Goal: Task Accomplishment & Management: Complete application form

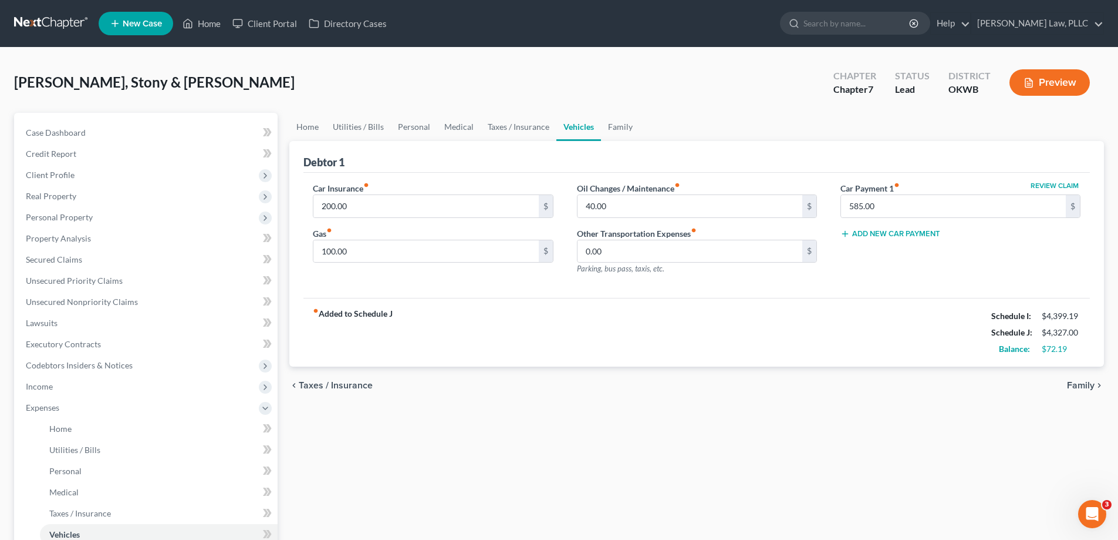
drag, startPoint x: 754, startPoint y: 467, endPoint x: 306, endPoint y: 358, distance: 461.1
click at [754, 467] on div "Home Utilities / Bills Personal Medical Taxes / Insurance Vehicles Family Debto…" at bounding box center [697, 420] width 827 height 615
click at [117, 391] on span "Income" at bounding box center [146, 386] width 261 height 21
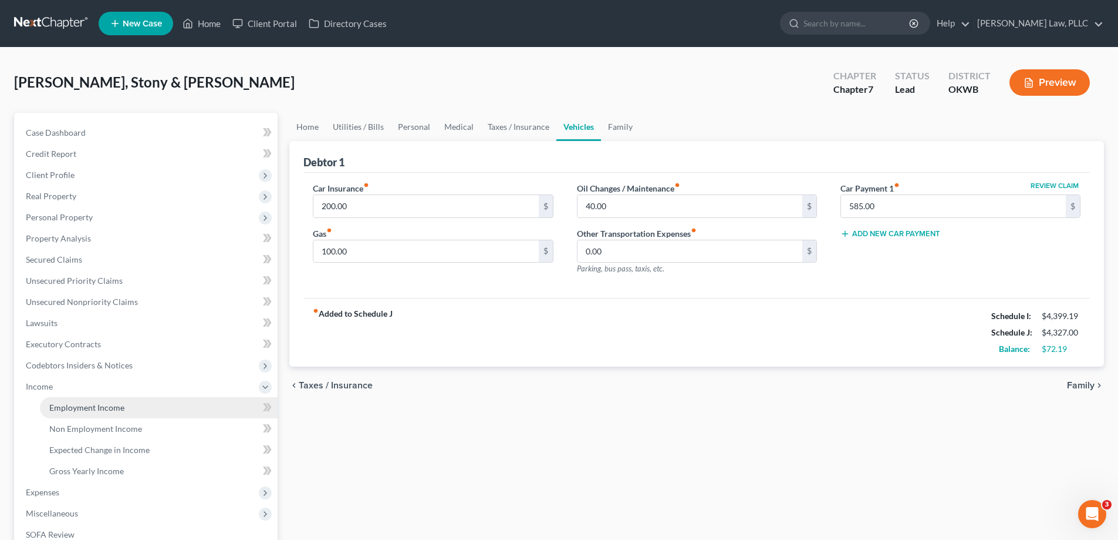
click at [128, 417] on link "Employment Income" at bounding box center [159, 407] width 238 height 21
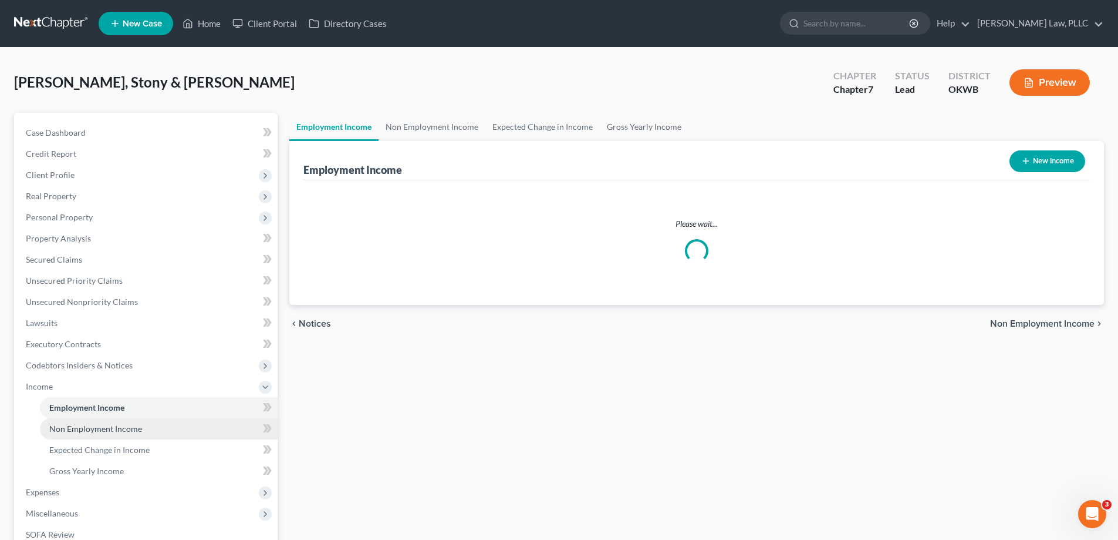
click at [132, 427] on span "Non Employment Income" at bounding box center [95, 428] width 93 height 10
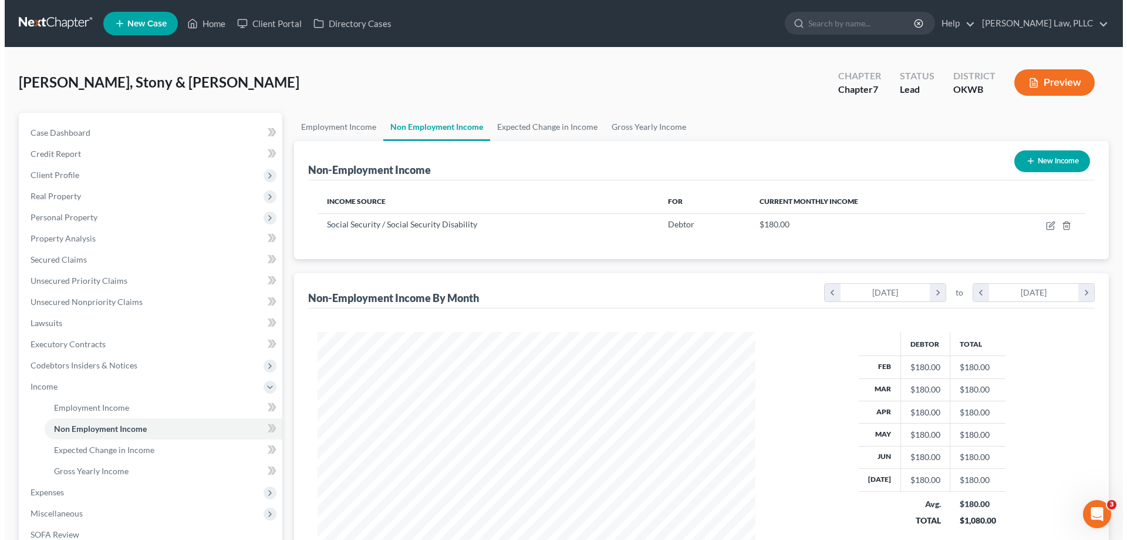
scroll to position [219, 461]
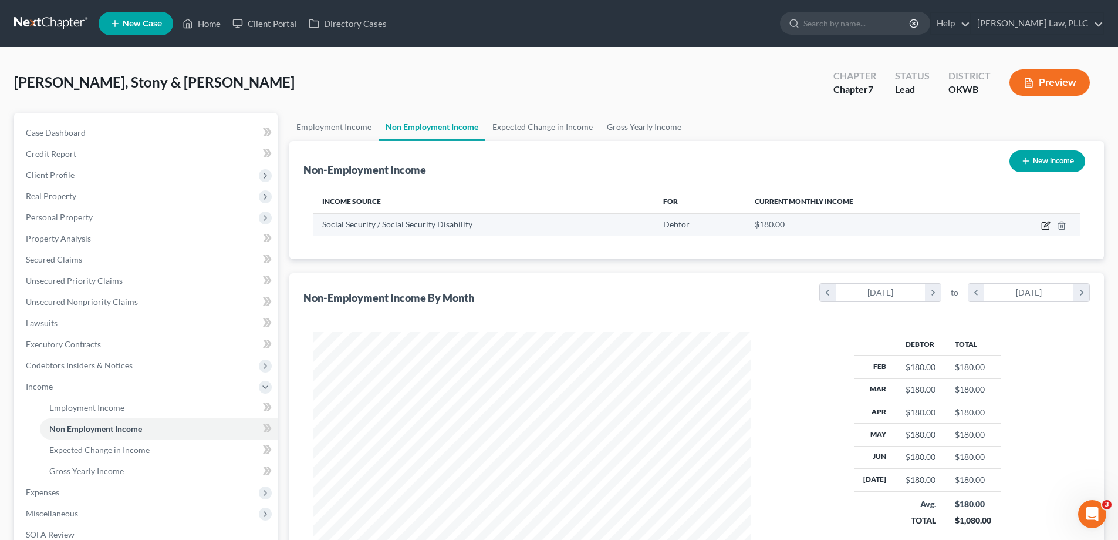
click at [1046, 223] on icon "button" at bounding box center [1045, 226] width 7 height 7
select select "4"
select select "0"
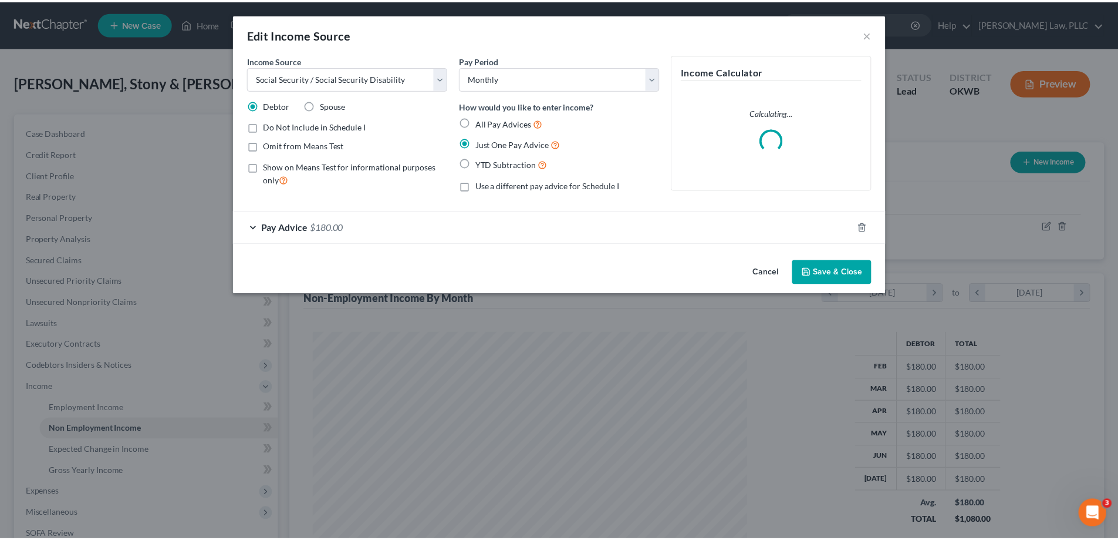
scroll to position [221, 466]
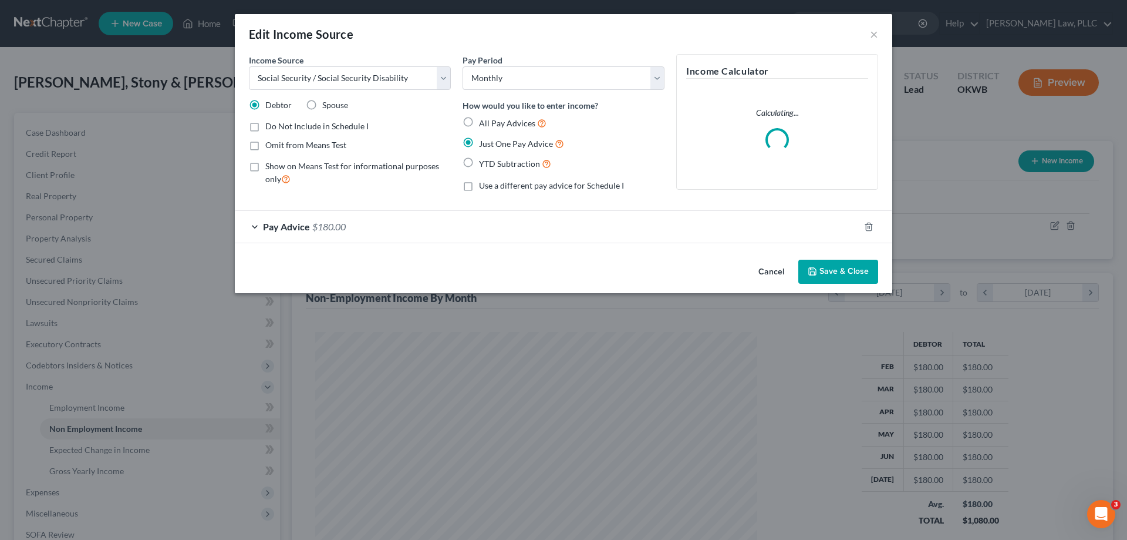
click at [541, 221] on div "Pay Advice $180.00" at bounding box center [547, 226] width 625 height 31
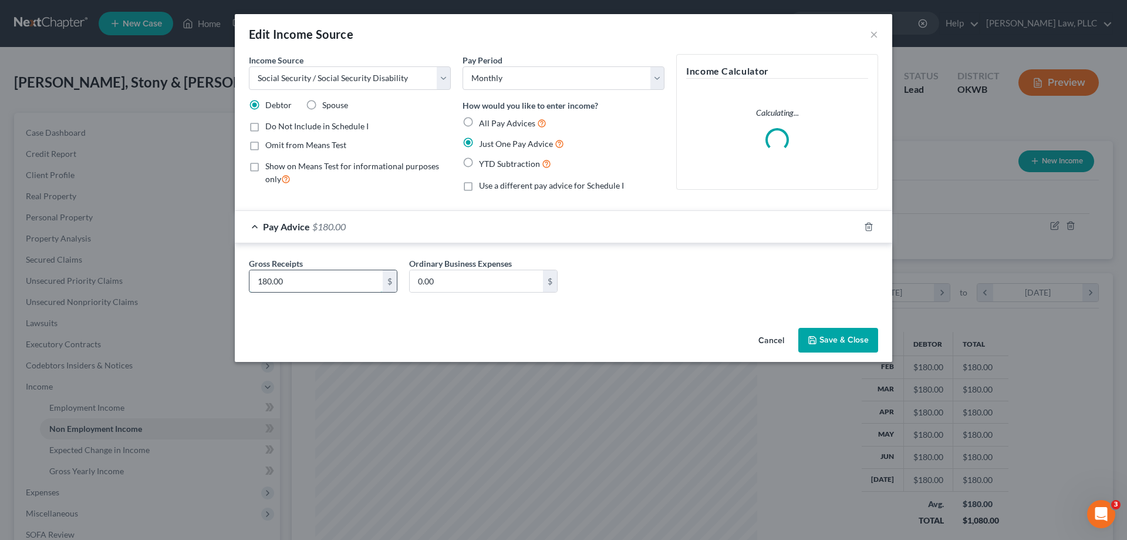
click at [311, 290] on input "180.00" at bounding box center [316, 281] width 133 height 22
type input "188"
click at [834, 335] on button "Save & Close" at bounding box center [838, 340] width 80 height 25
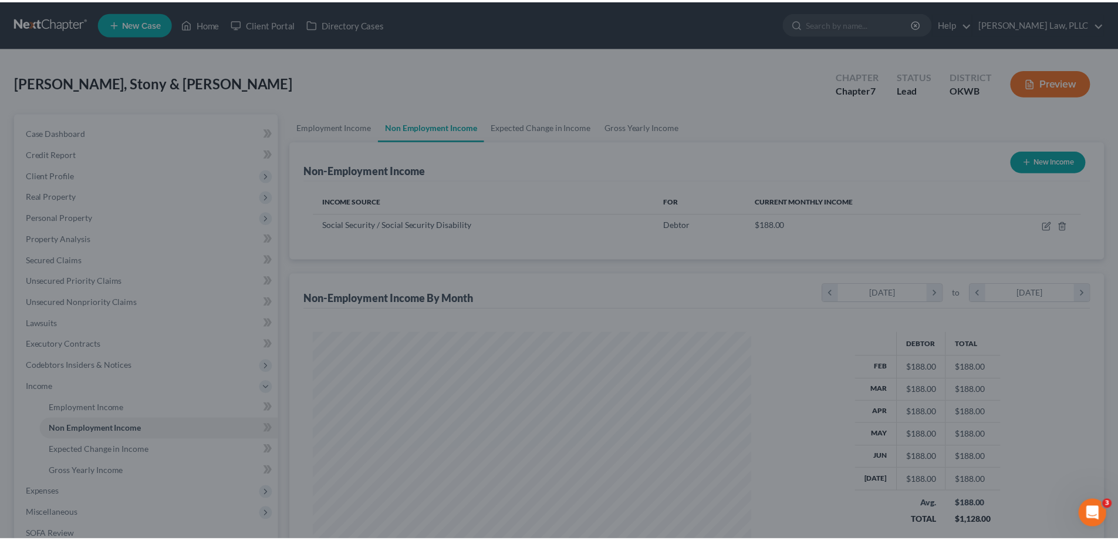
scroll to position [586893, 586650]
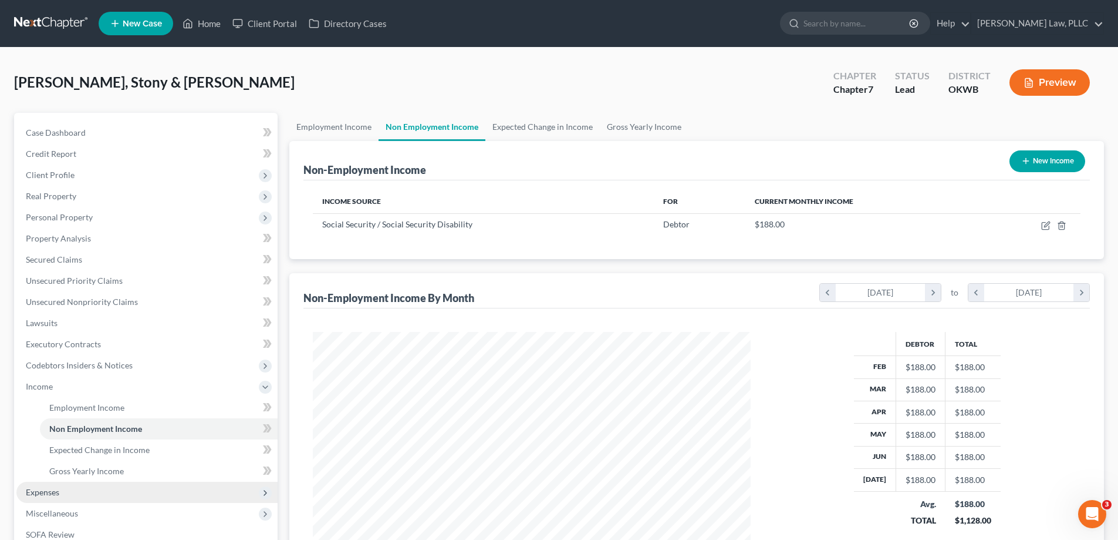
click at [116, 497] on span "Expenses" at bounding box center [146, 491] width 261 height 21
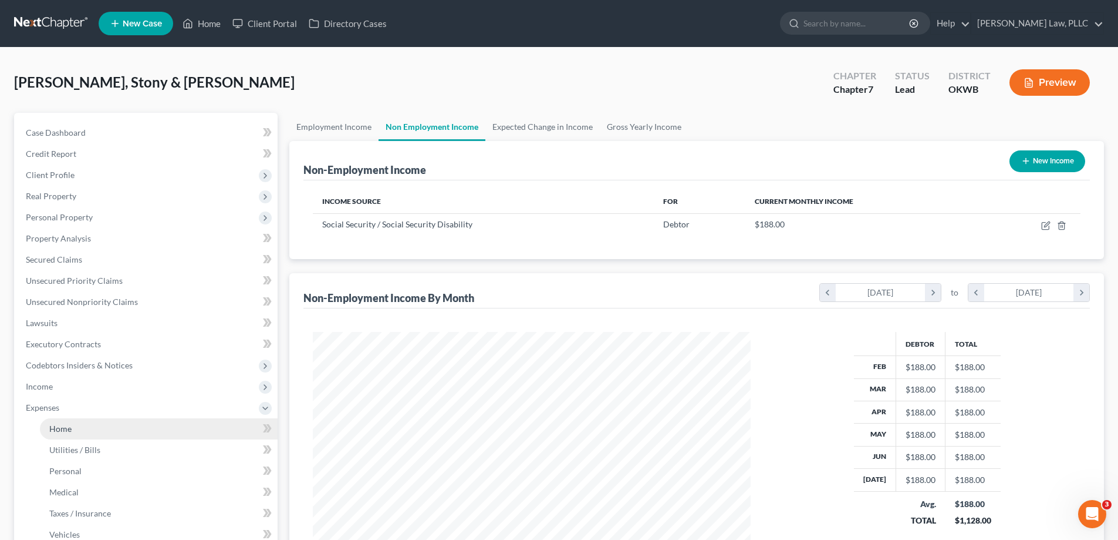
click at [133, 427] on link "Home" at bounding box center [159, 428] width 238 height 21
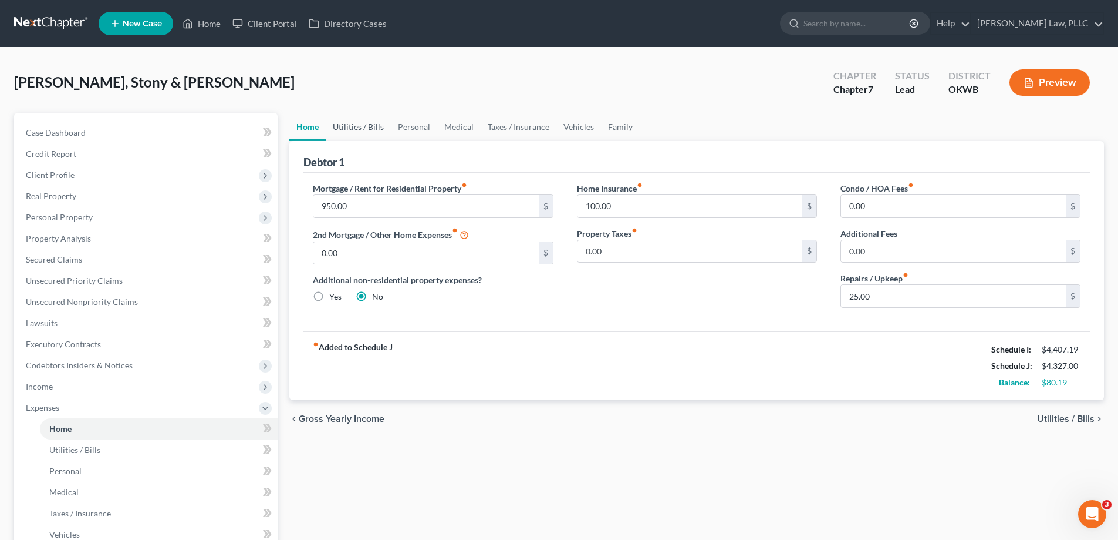
click at [378, 127] on link "Utilities / Bills" at bounding box center [358, 127] width 65 height 28
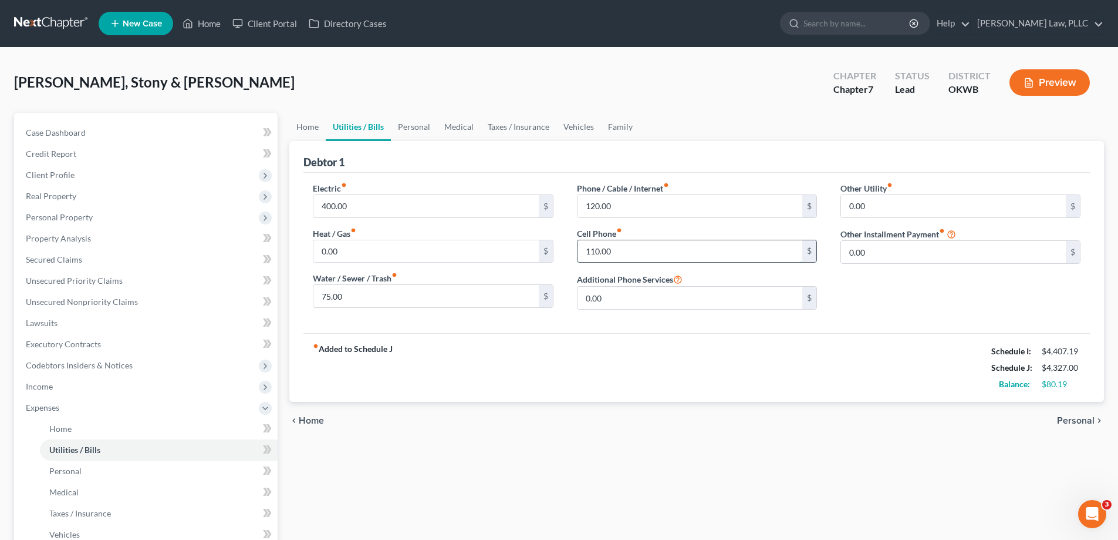
click at [619, 253] on input "110.00" at bounding box center [690, 251] width 225 height 22
type input "125"
click at [612, 431] on div "chevron_left Home Personal chevron_right" at bounding box center [696, 421] width 815 height 38
click at [399, 122] on link "Personal" at bounding box center [414, 127] width 46 height 28
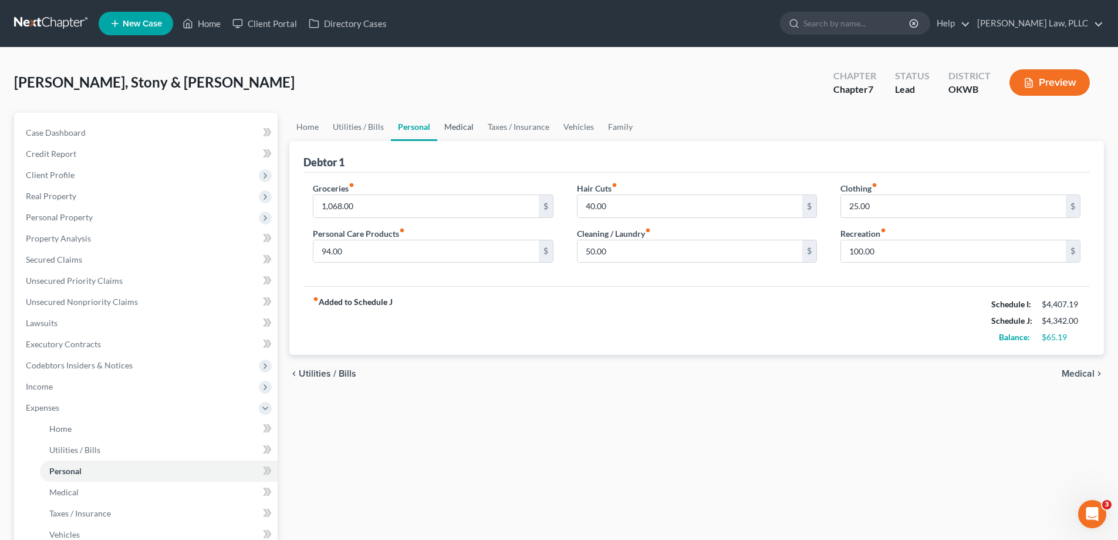
click at [461, 122] on link "Medical" at bounding box center [458, 127] width 43 height 28
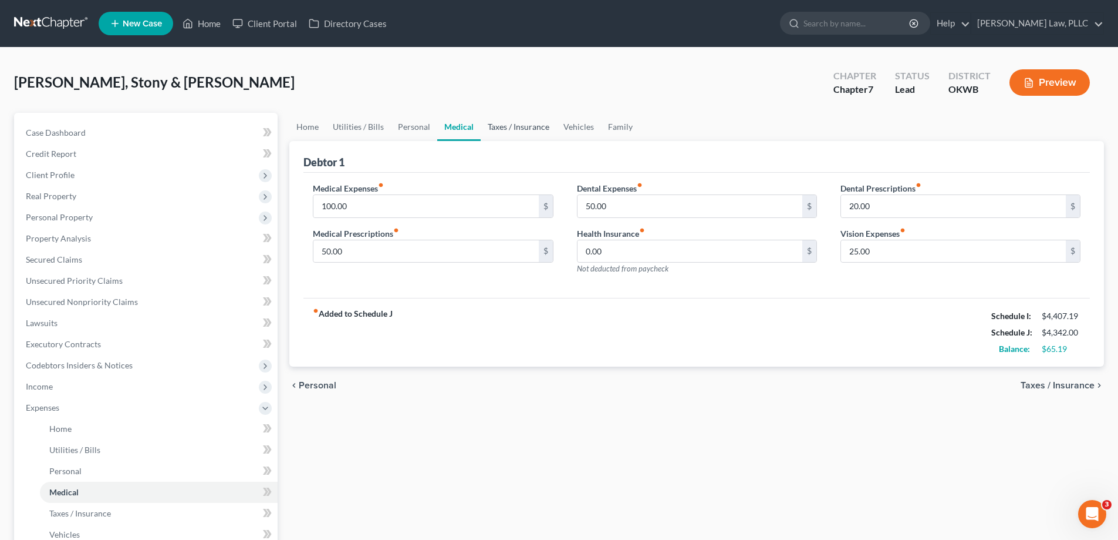
click at [510, 124] on link "Taxes / Insurance" at bounding box center [519, 127] width 76 height 28
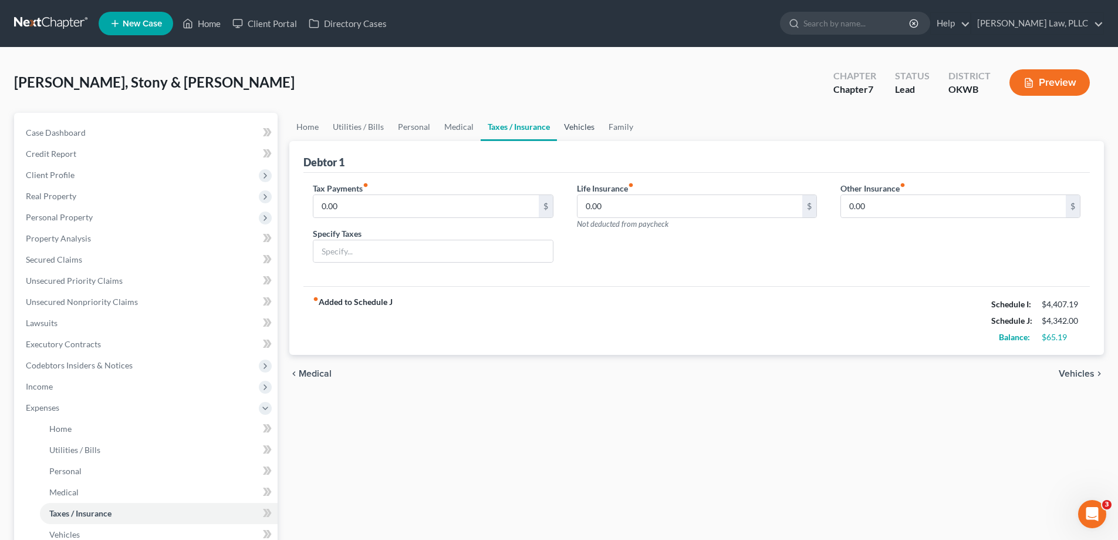
click at [558, 126] on link "Vehicles" at bounding box center [579, 127] width 45 height 28
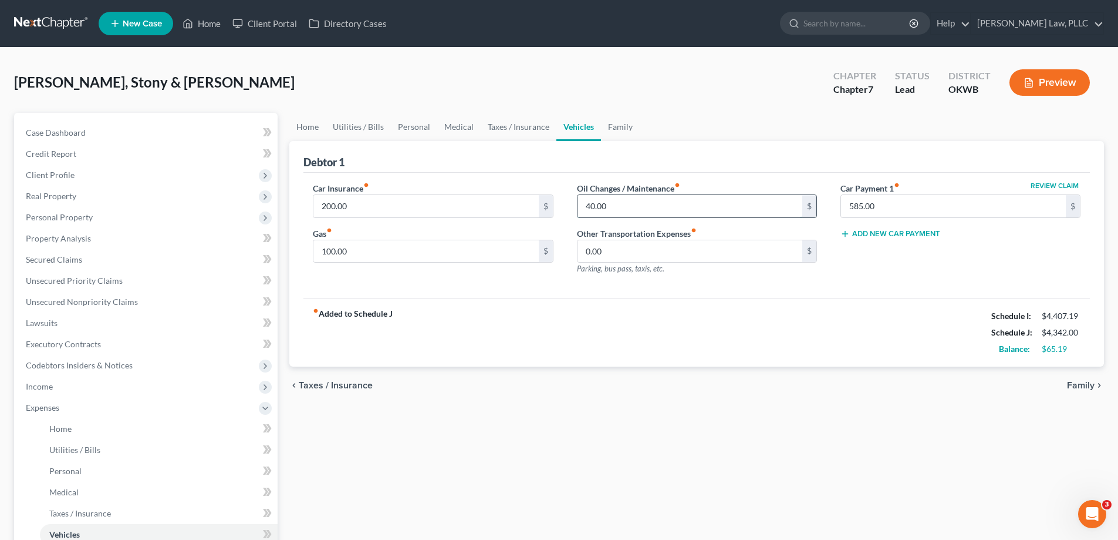
click at [621, 201] on input "40.00" at bounding box center [690, 206] width 225 height 22
click at [612, 129] on link "Family" at bounding box center [620, 127] width 39 height 28
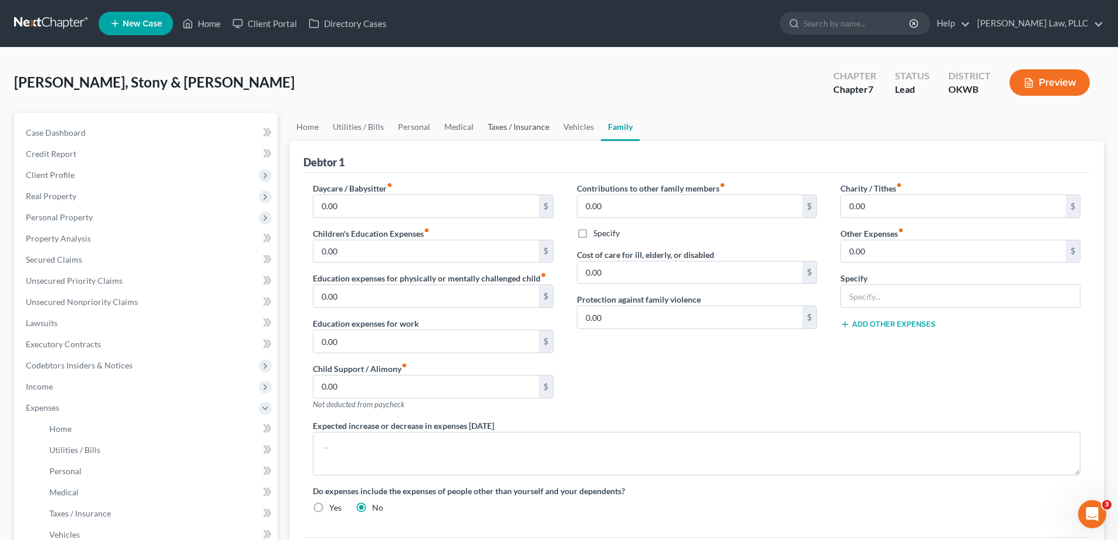
click at [482, 127] on link "Taxes / Insurance" at bounding box center [519, 127] width 76 height 28
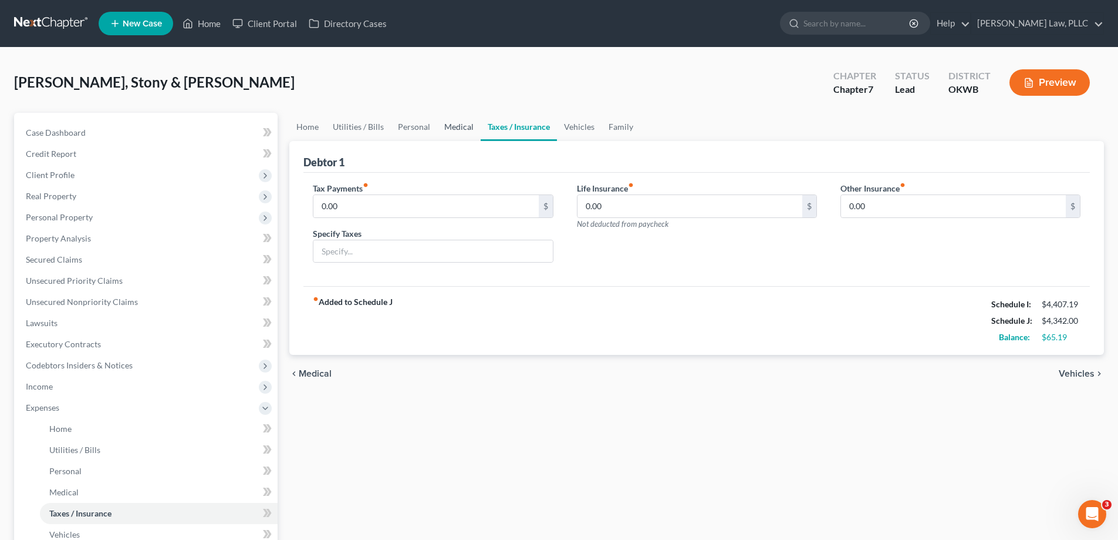
click at [457, 127] on link "Medical" at bounding box center [458, 127] width 43 height 28
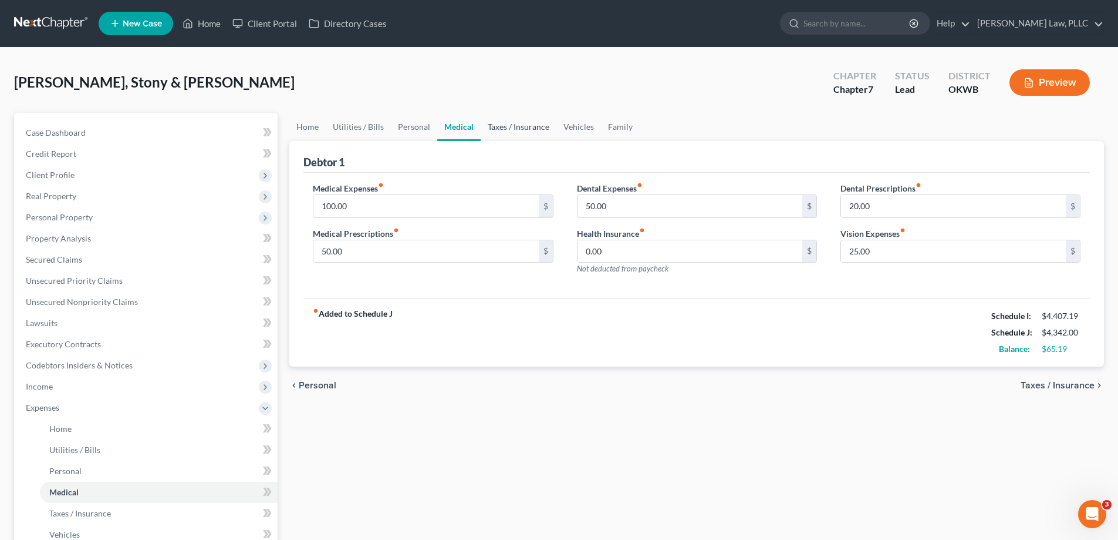
click at [500, 126] on link "Taxes / Insurance" at bounding box center [519, 127] width 76 height 28
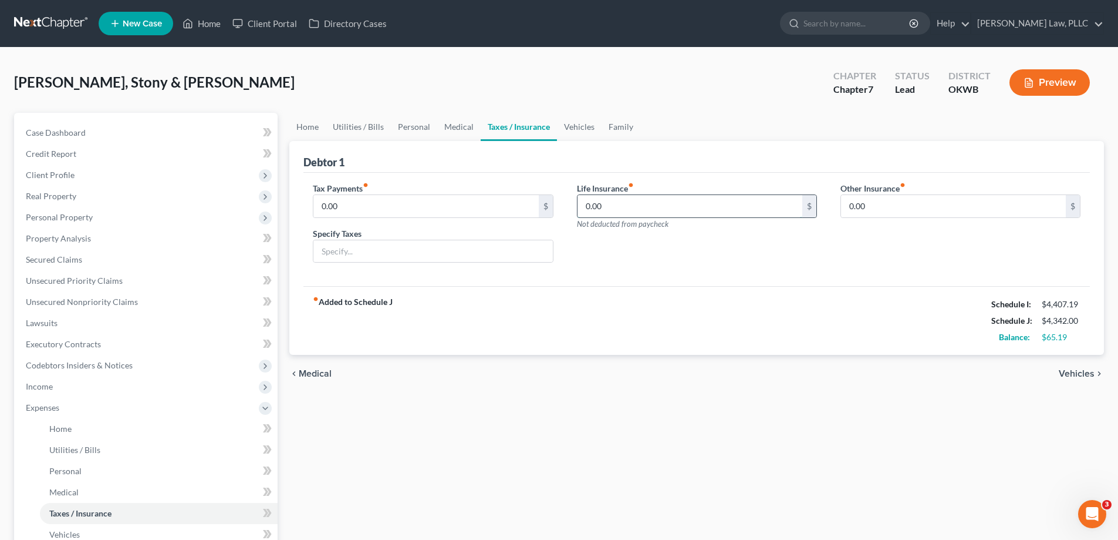
click at [600, 199] on input "0.00" at bounding box center [690, 206] width 225 height 22
type input "20"
click at [672, 449] on div "Home Utilities / Bills Personal Medical Taxes / Insurance Vehicles Family Debto…" at bounding box center [697, 420] width 827 height 615
click at [460, 122] on link "Medical" at bounding box center [458, 127] width 43 height 28
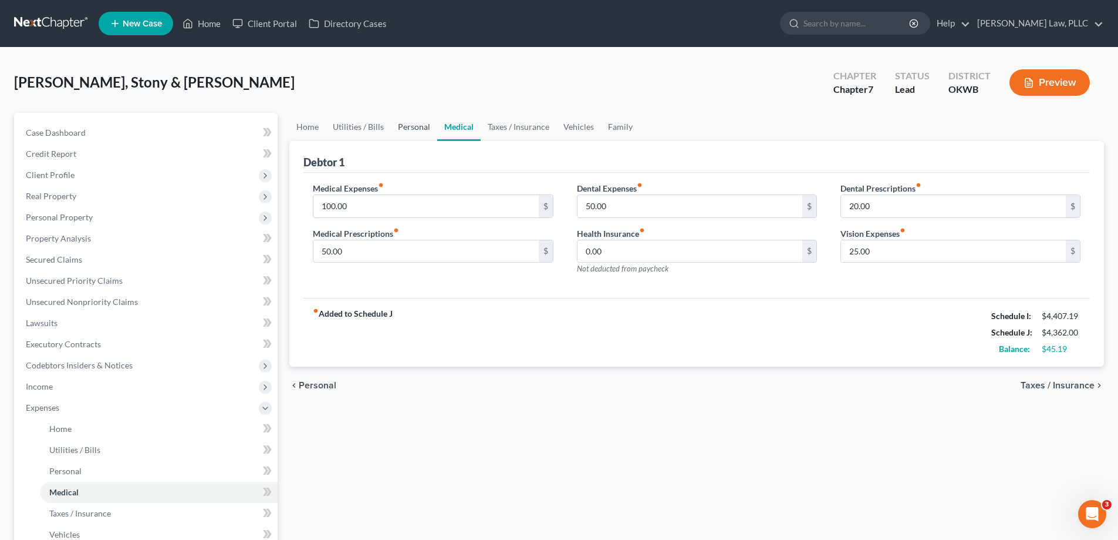
click at [407, 126] on link "Personal" at bounding box center [414, 127] width 46 height 28
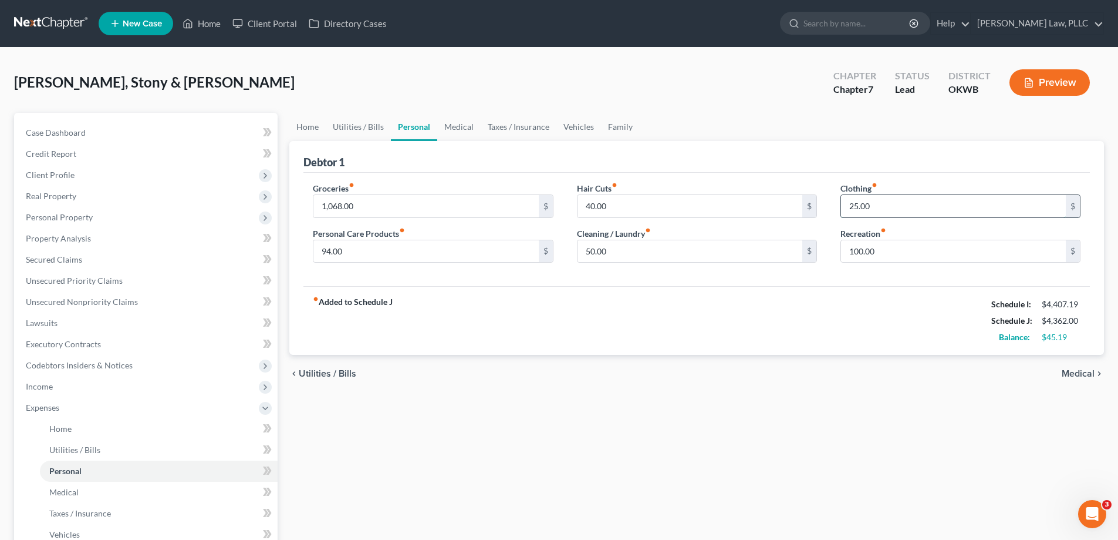
click at [865, 207] on input "25.00" at bounding box center [953, 206] width 225 height 22
type input "50"
click at [724, 369] on div "chevron_left Utilities / Bills Medical chevron_right" at bounding box center [696, 374] width 815 height 38
click at [624, 199] on input "40.00" at bounding box center [690, 206] width 225 height 22
type input "50"
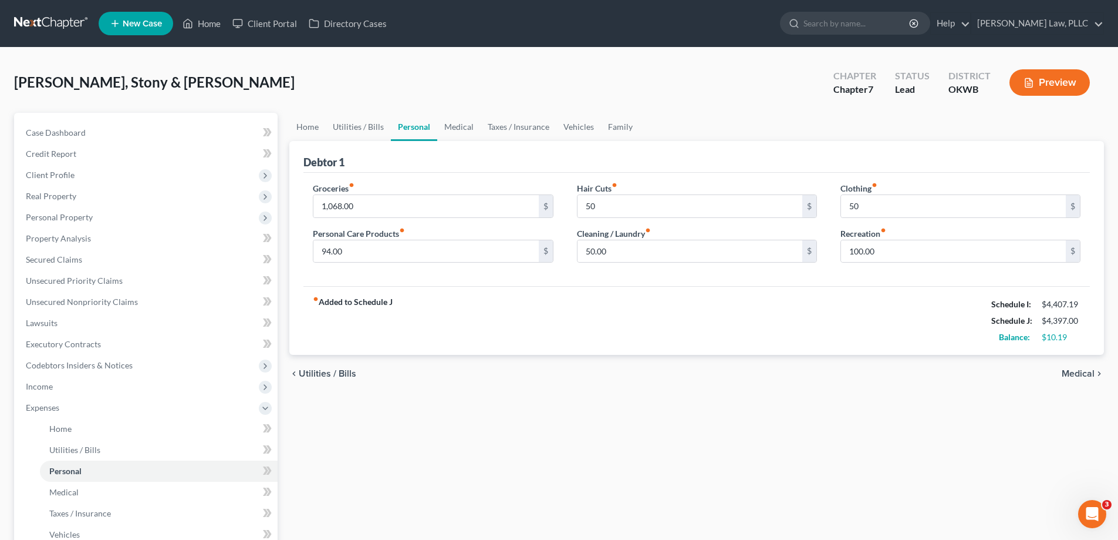
click at [710, 393] on div "Home Utilities / Bills Personal Medical Taxes / Insurance Vehicles Family Debto…" at bounding box center [697, 420] width 827 height 615
click at [380, 121] on link "Utilities / Bills" at bounding box center [358, 127] width 65 height 28
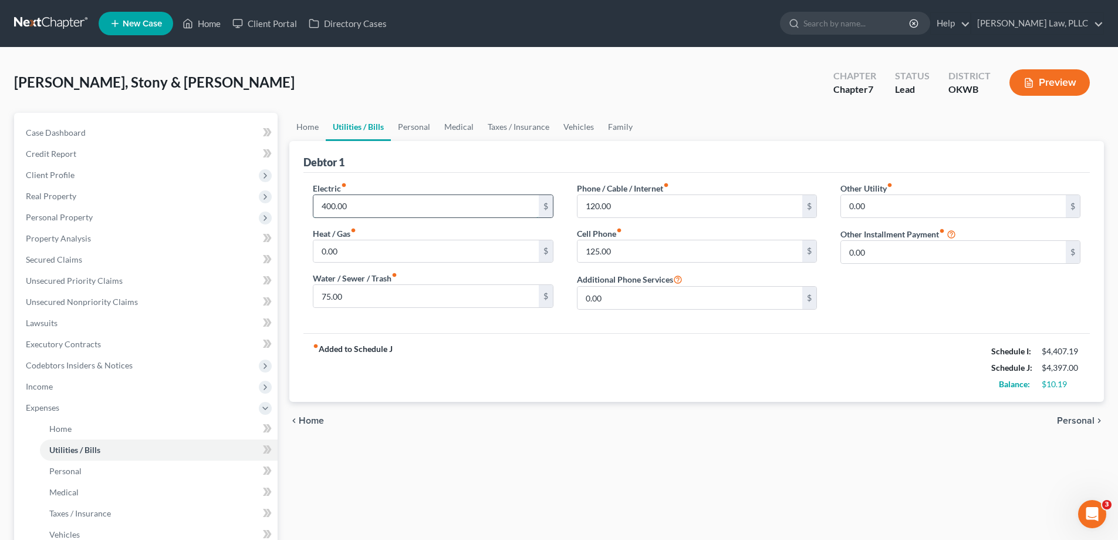
click at [459, 201] on input "400.00" at bounding box center [426, 206] width 225 height 22
click at [429, 299] on input "75.00" at bounding box center [426, 296] width 225 height 22
type input "100"
click at [535, 356] on div "fiber_manual_record Added to Schedule J Schedule I: $4,407.19 Schedule J: $4,42…" at bounding box center [697, 367] width 787 height 69
click at [417, 123] on link "Personal" at bounding box center [414, 127] width 46 height 28
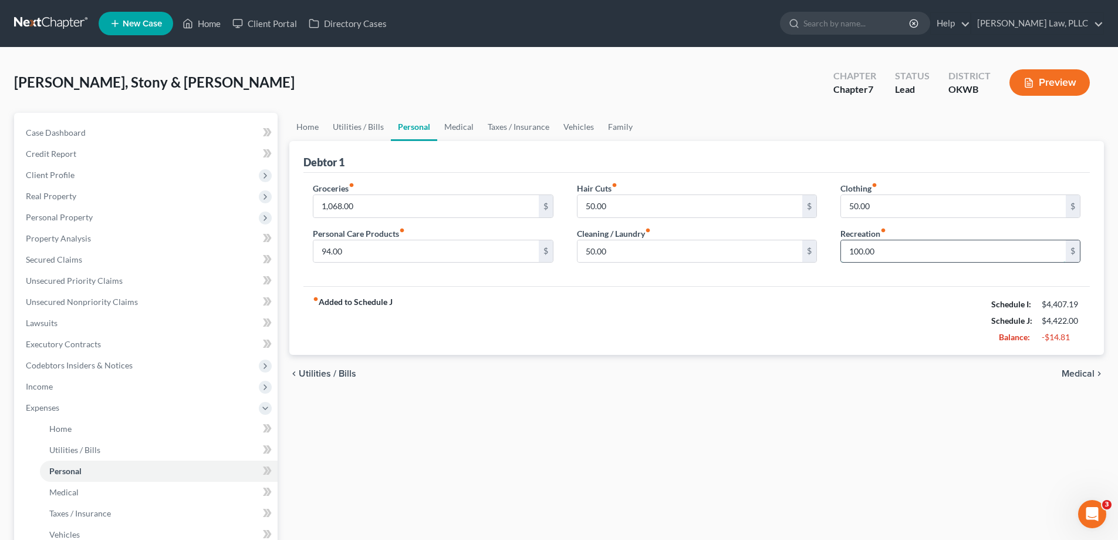
click at [926, 240] on input "100.00" at bounding box center [953, 251] width 225 height 22
type input "75"
click at [455, 124] on link "Medical" at bounding box center [458, 127] width 43 height 28
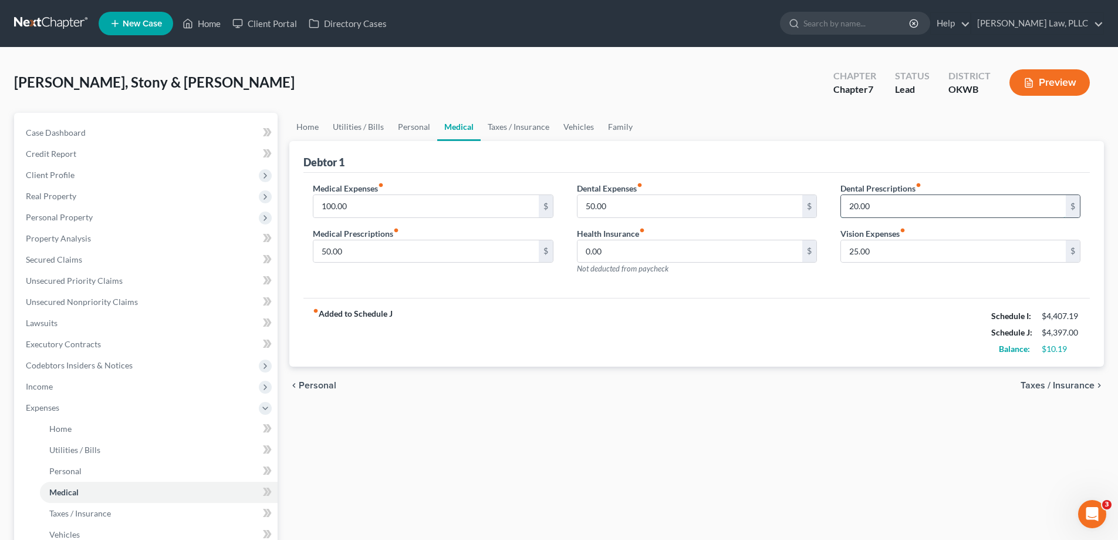
click at [882, 211] on input "20.00" at bounding box center [953, 206] width 225 height 22
click at [885, 244] on input "25.00" at bounding box center [953, 251] width 225 height 22
type input "30"
click at [871, 208] on input "20.00" at bounding box center [953, 206] width 225 height 22
type input "0"
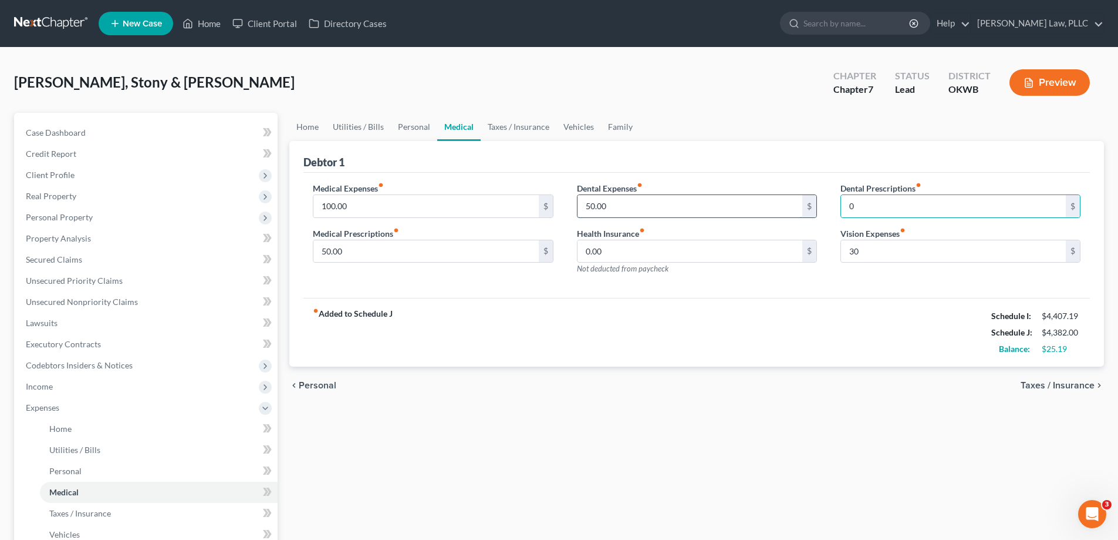
click at [593, 216] on input "50.00" at bounding box center [690, 206] width 225 height 22
type input "60"
click at [535, 376] on div "chevron_left Personal Taxes / Insurance chevron_right" at bounding box center [696, 385] width 815 height 38
click at [402, 248] on input "50.00" at bounding box center [426, 251] width 225 height 22
click at [334, 203] on input "100.00" at bounding box center [426, 206] width 225 height 22
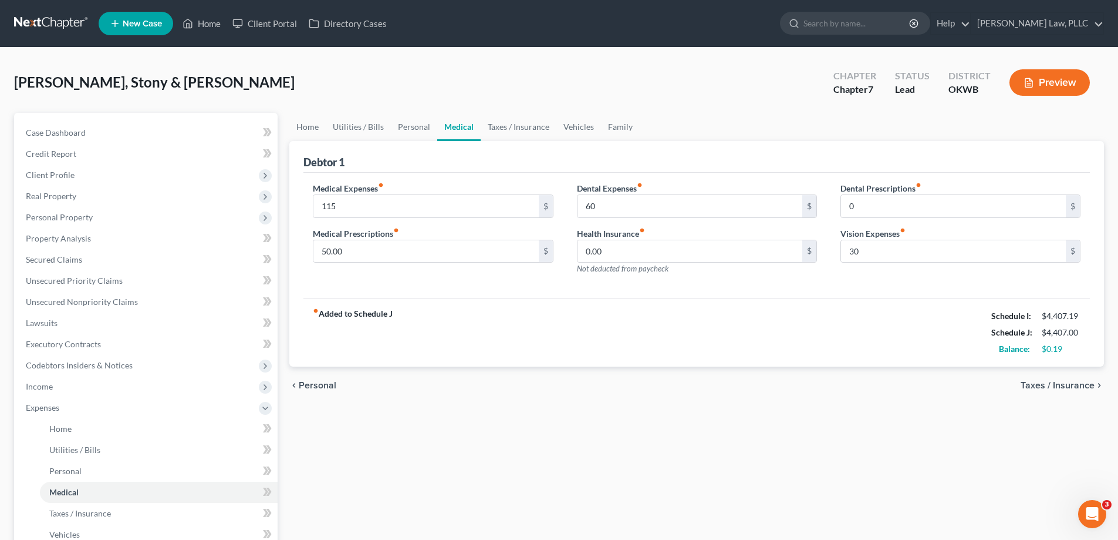
click at [723, 426] on div "Home Utilities / Bills Personal Medical Taxes / Insurance Vehicles Family Debto…" at bounding box center [697, 420] width 827 height 615
click at [106, 390] on span "Income" at bounding box center [146, 386] width 261 height 21
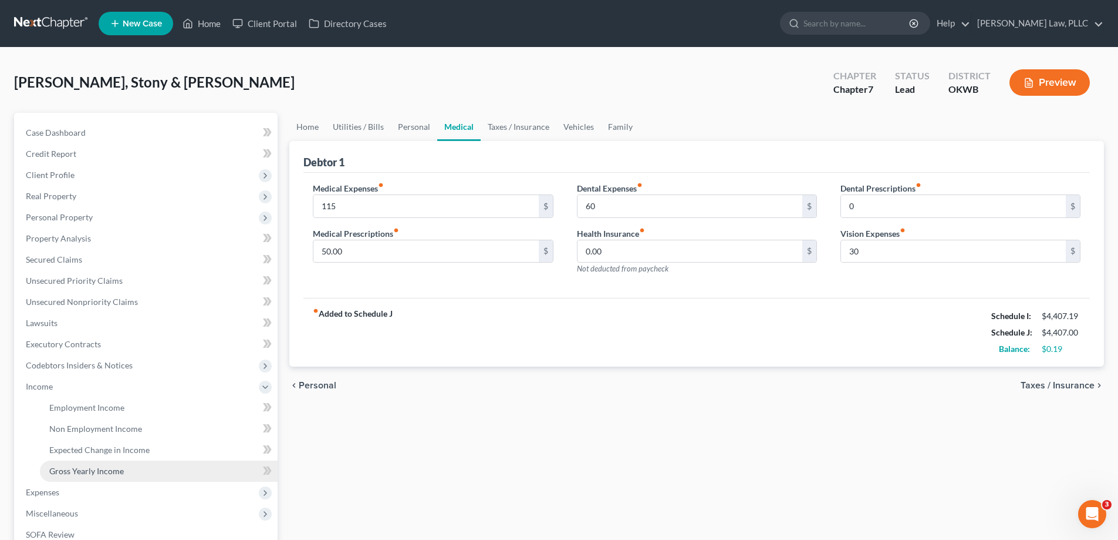
click at [116, 469] on span "Gross Yearly Income" at bounding box center [86, 471] width 75 height 10
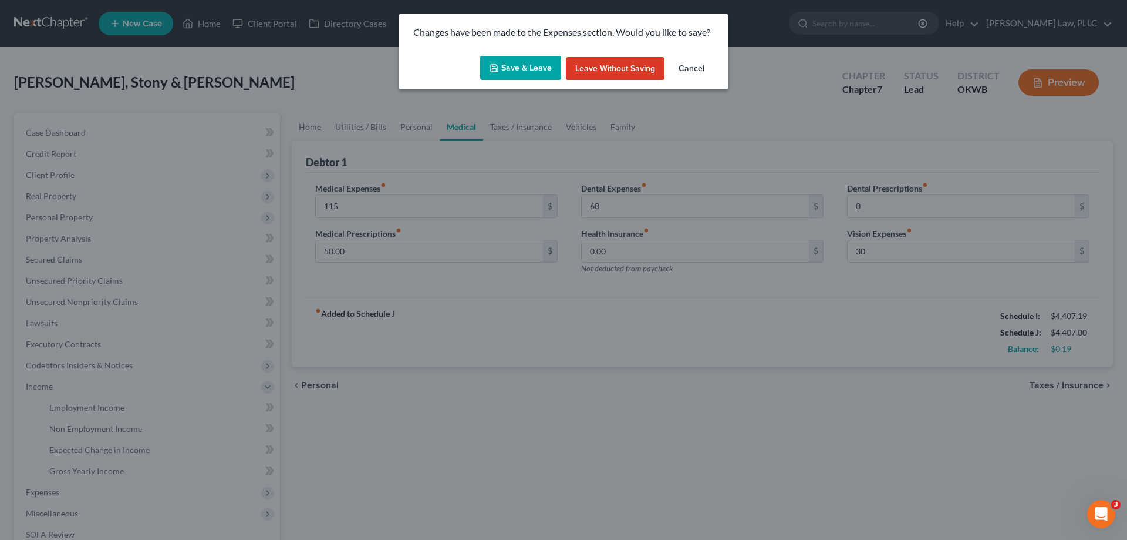
click at [547, 67] on button "Save & Leave" at bounding box center [520, 68] width 81 height 25
type input "115.00"
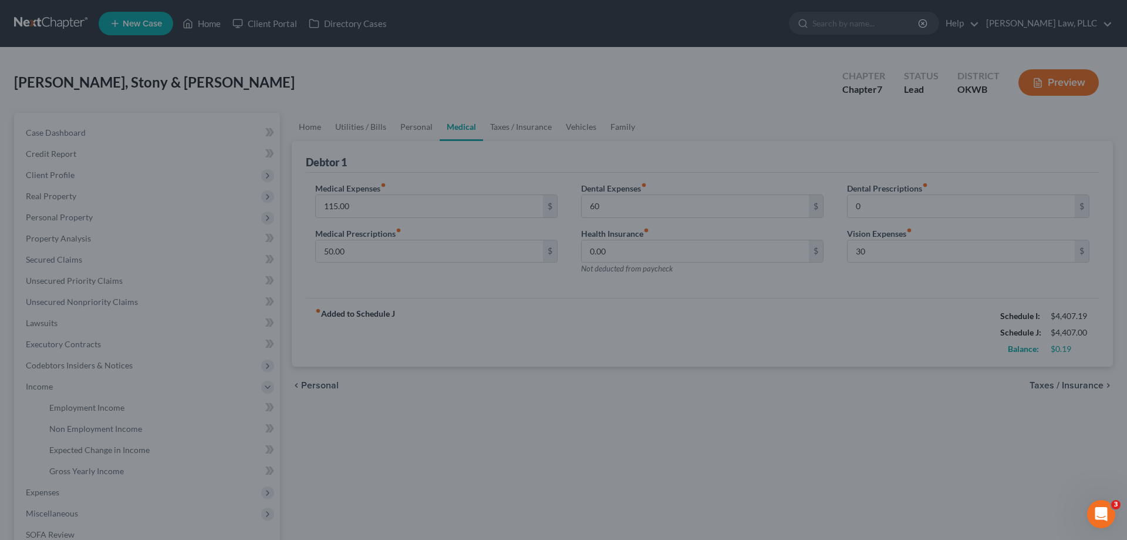
type input "60.00"
type input "0.00"
type input "30.00"
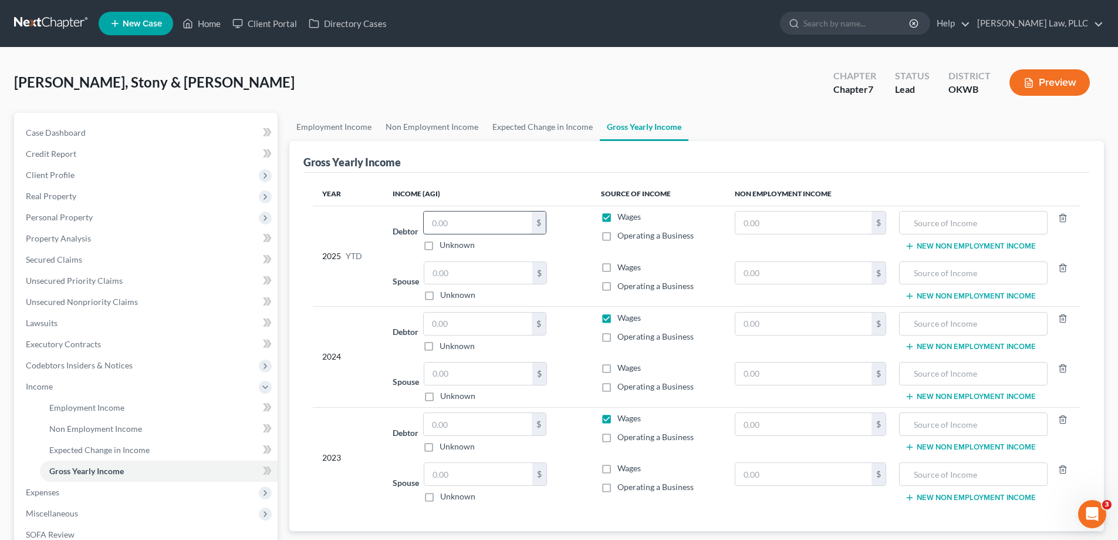
click at [496, 233] on input "text" at bounding box center [478, 222] width 108 height 22
